Goal: Find specific page/section: Find specific page/section

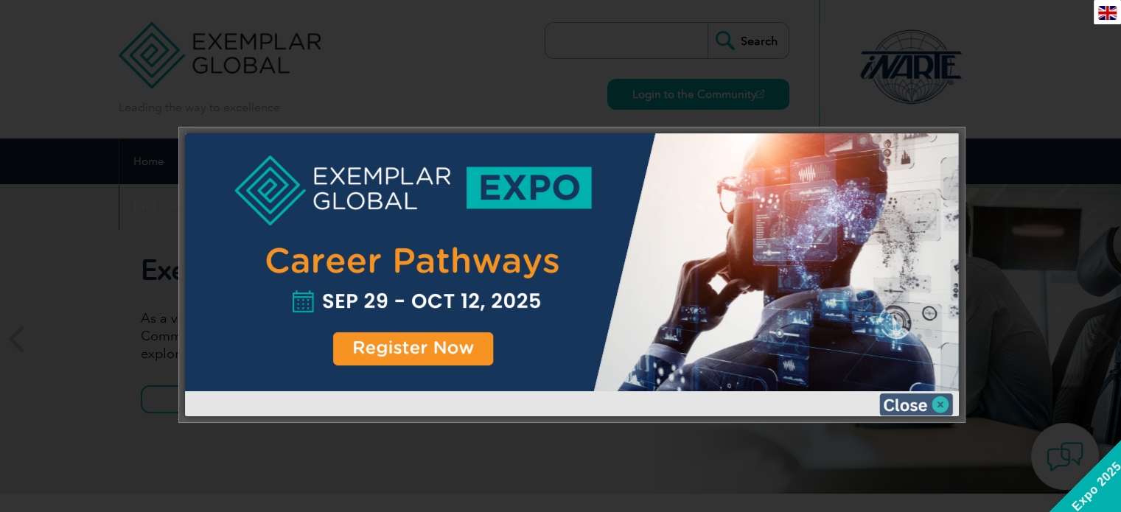
click at [944, 400] on img at bounding box center [916, 405] width 74 height 22
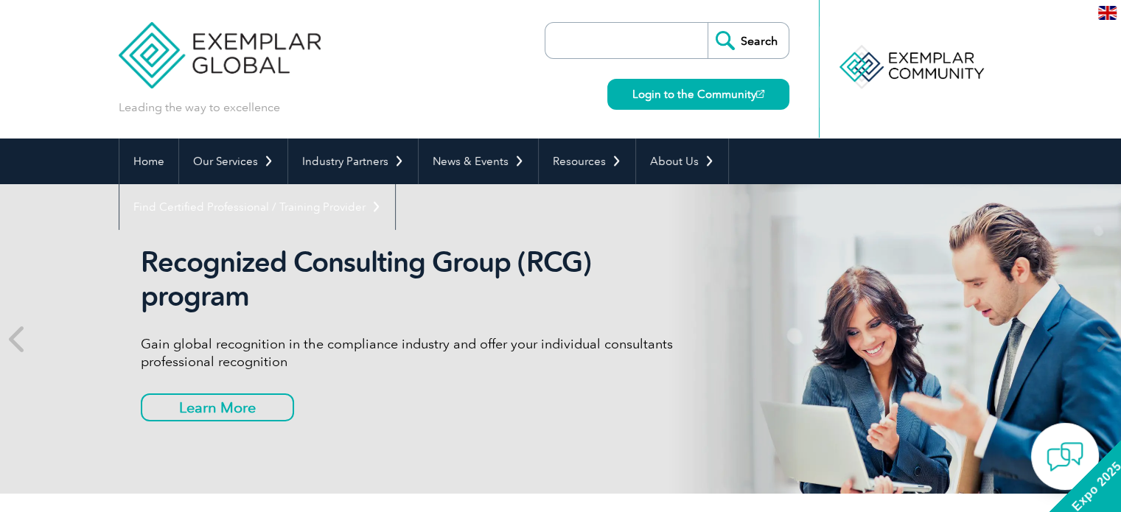
click at [571, 41] on input "search" at bounding box center [630, 40] width 155 height 35
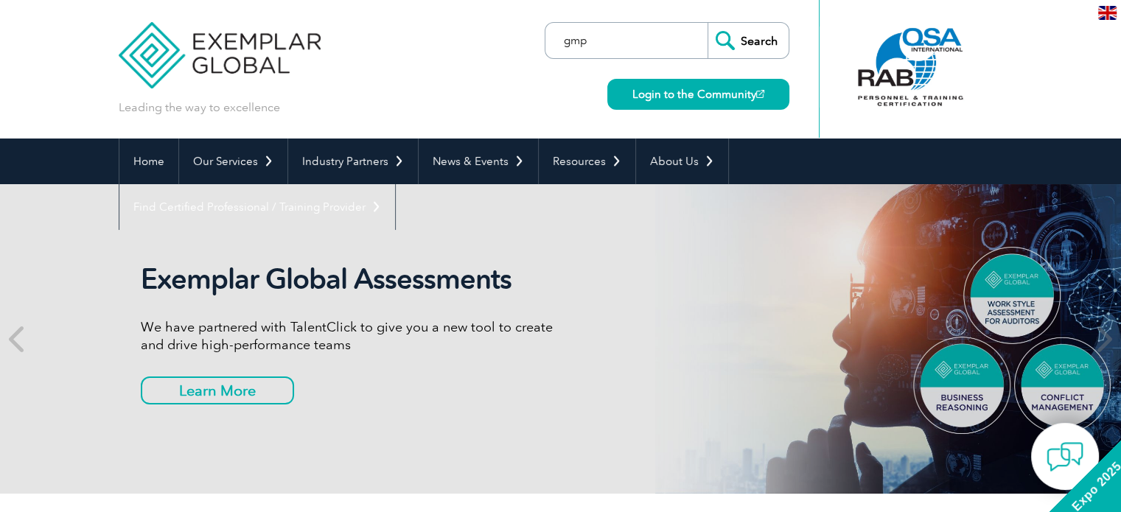
type input "gmp"
click at [708, 23] on input "Search" at bounding box center [748, 40] width 81 height 35
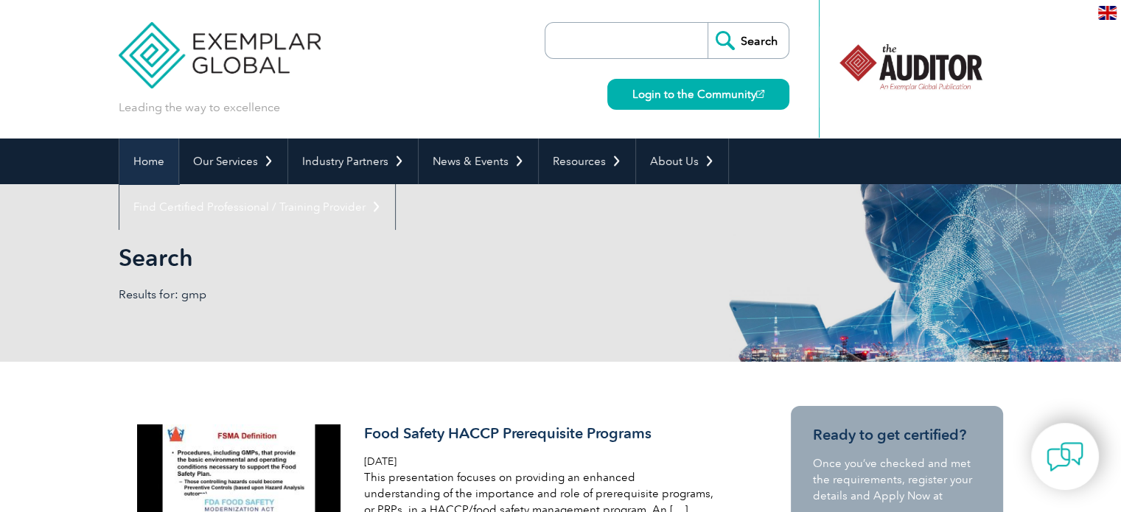
click at [156, 167] on link "Home" at bounding box center [148, 162] width 59 height 46
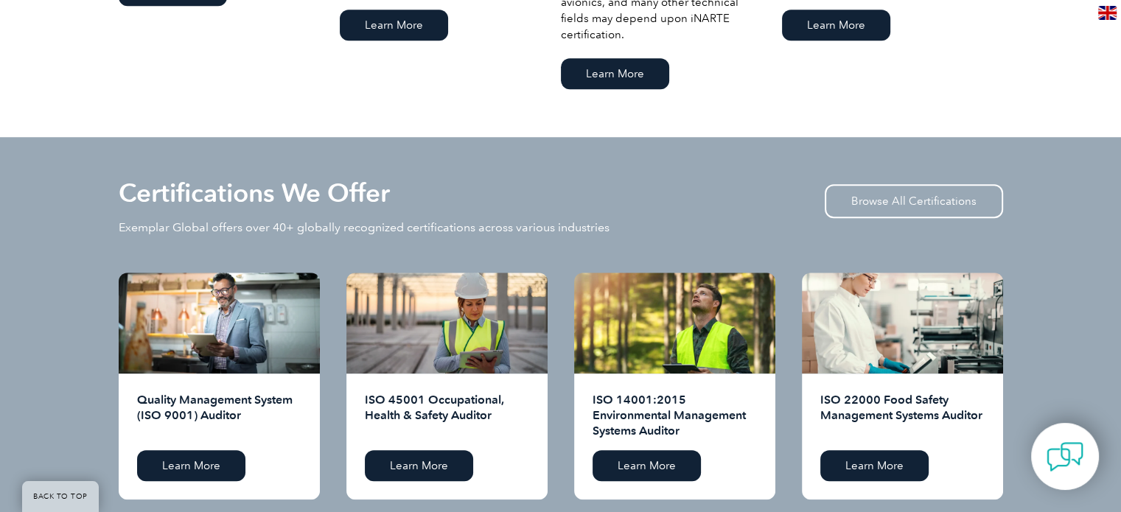
scroll to position [1474, 0]
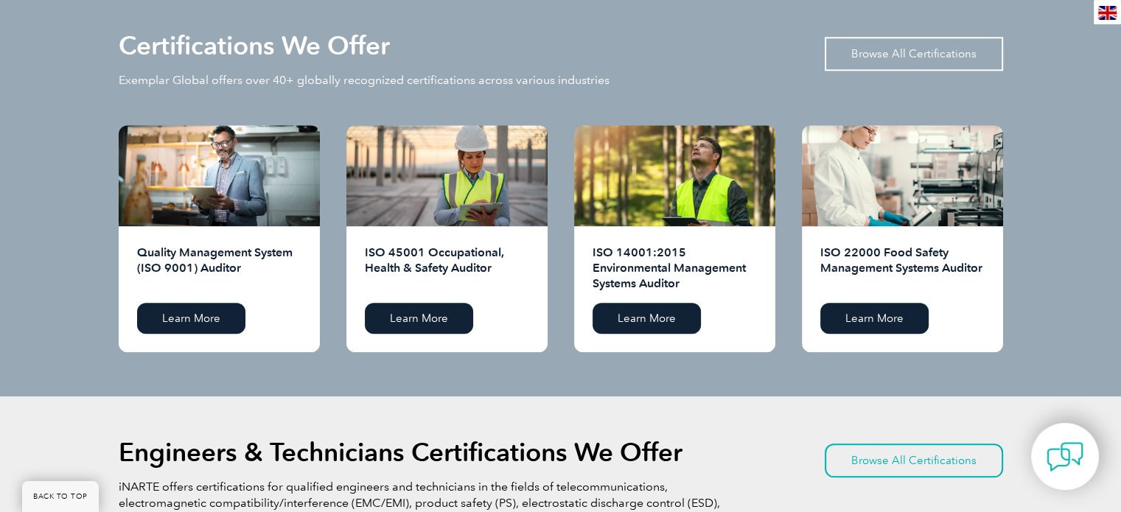
click at [870, 52] on link "Browse All Certifications" at bounding box center [914, 54] width 178 height 34
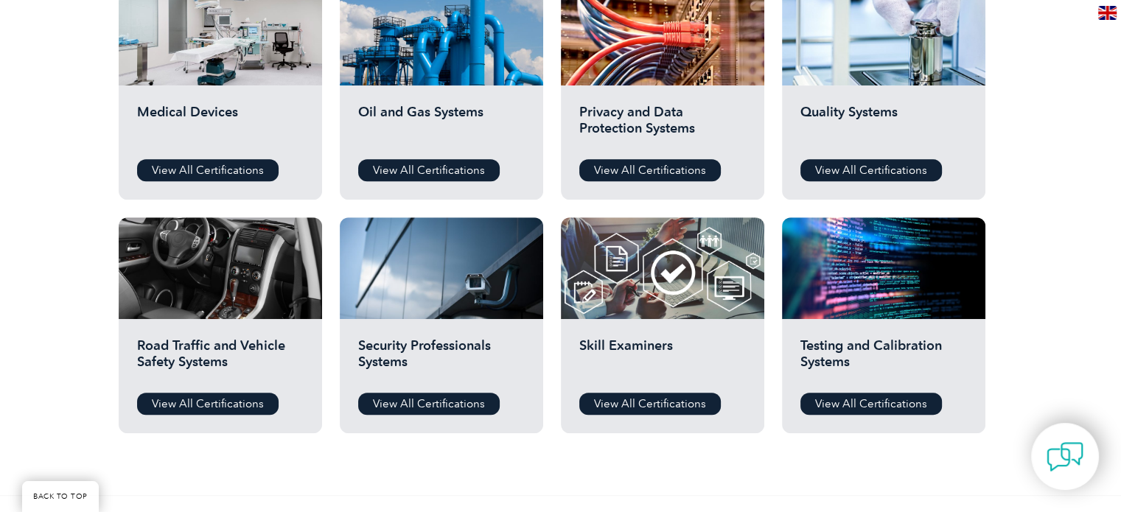
scroll to position [1032, 0]
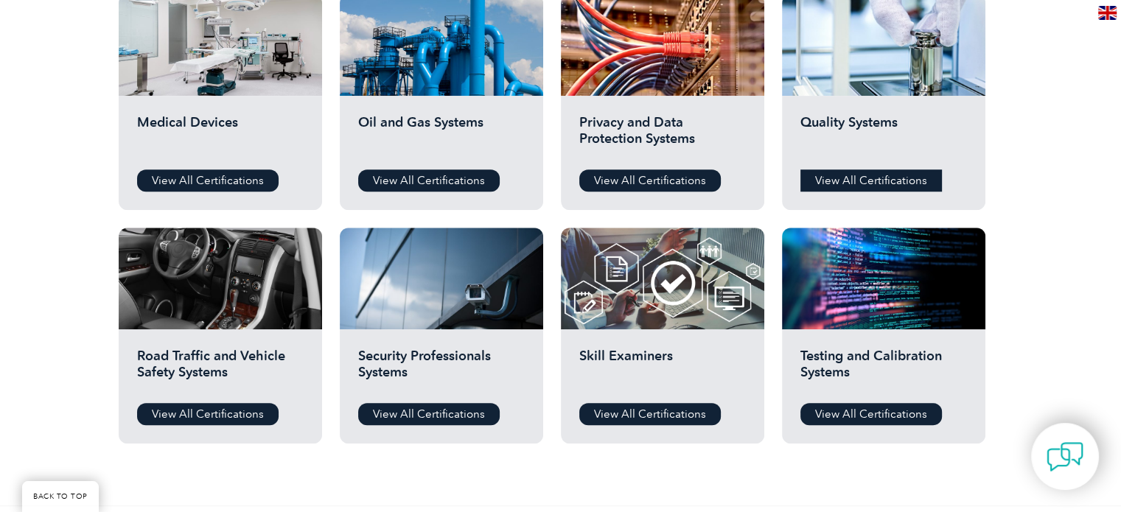
click at [918, 174] on link "View All Certifications" at bounding box center [872, 181] width 142 height 22
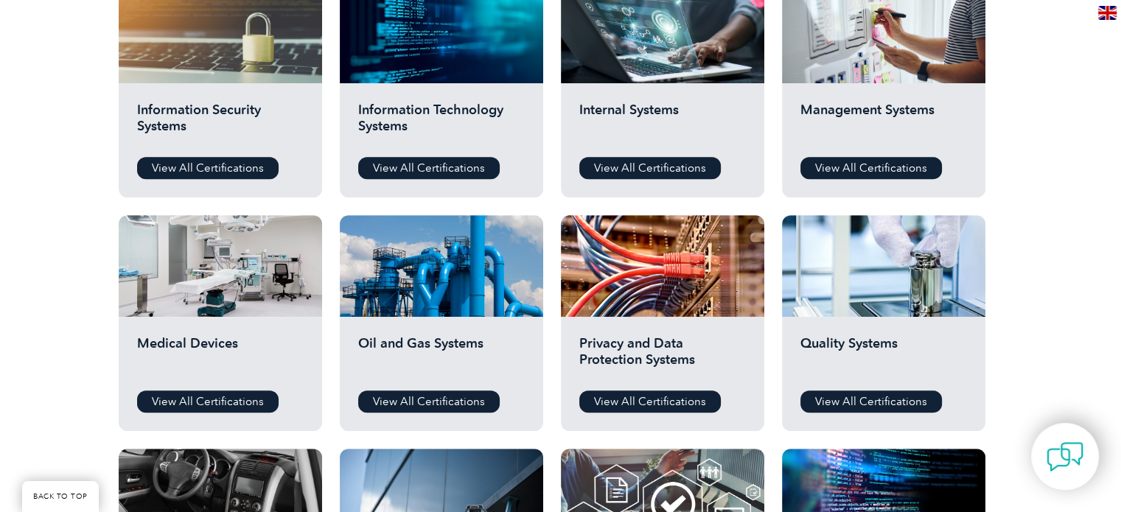
scroll to position [442, 0]
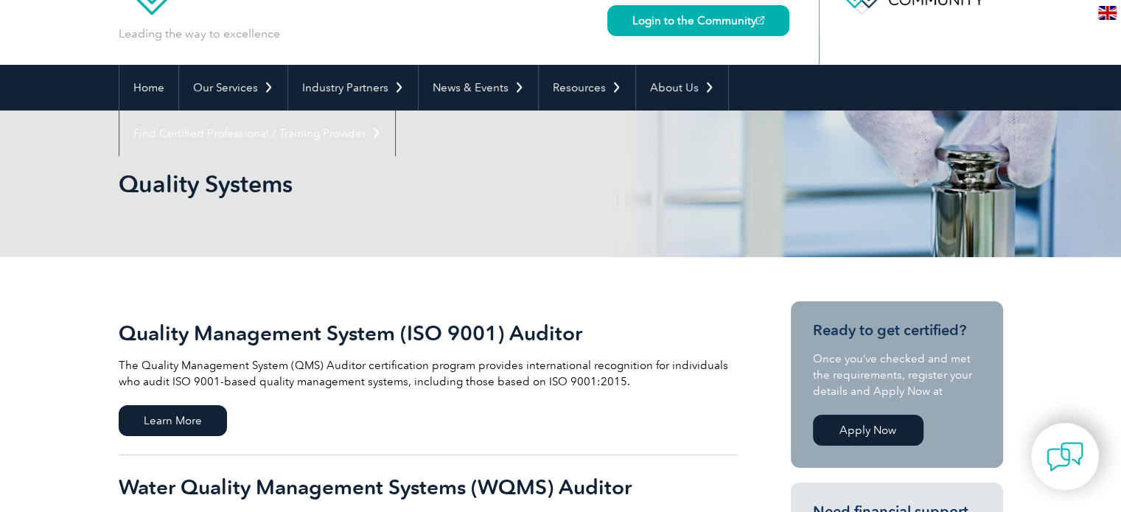
scroll to position [74, 0]
